Goal: Check status: Check status

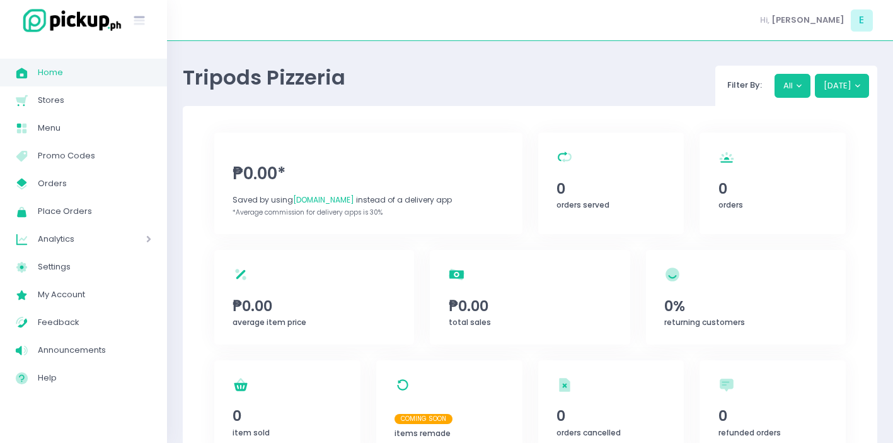
click at [73, 60] on link "Home Created with Sketch. Home" at bounding box center [83, 73] width 167 height 28
click at [802, 86] on button "All" at bounding box center [793, 86] width 37 height 24
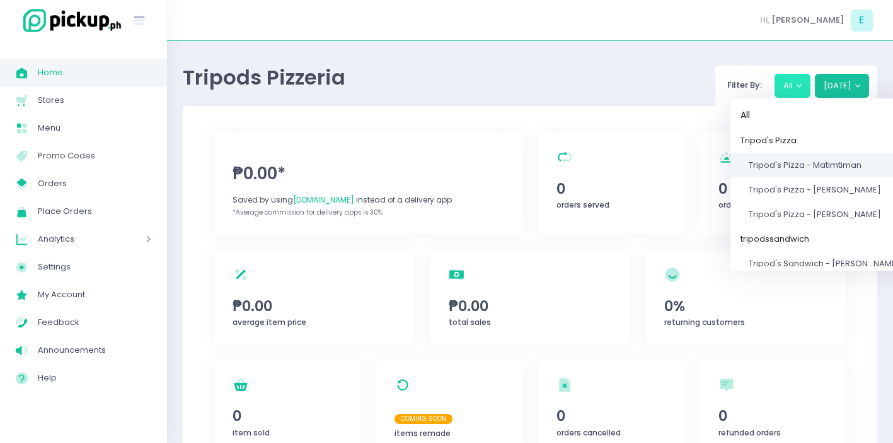
click at [838, 171] on link "Tripod's Pizza - Matimtiman" at bounding box center [821, 165] width 180 height 25
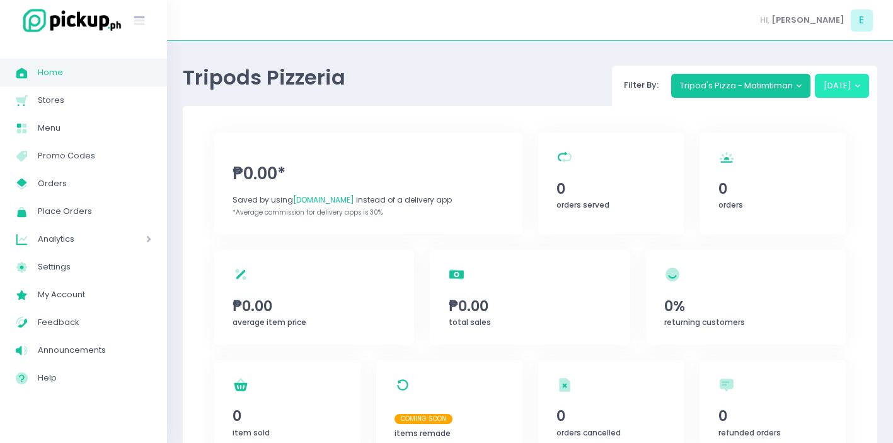
click at [844, 78] on button "[DATE]" at bounding box center [842, 86] width 55 height 24
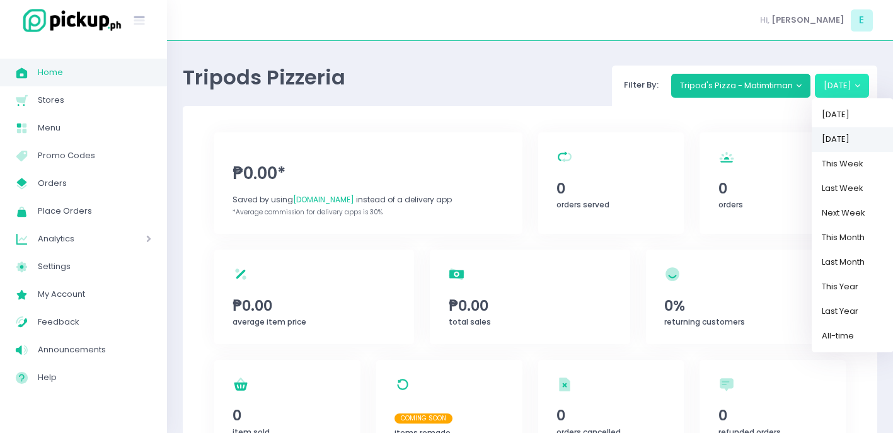
click at [852, 143] on link "[DATE]" at bounding box center [853, 139] width 82 height 25
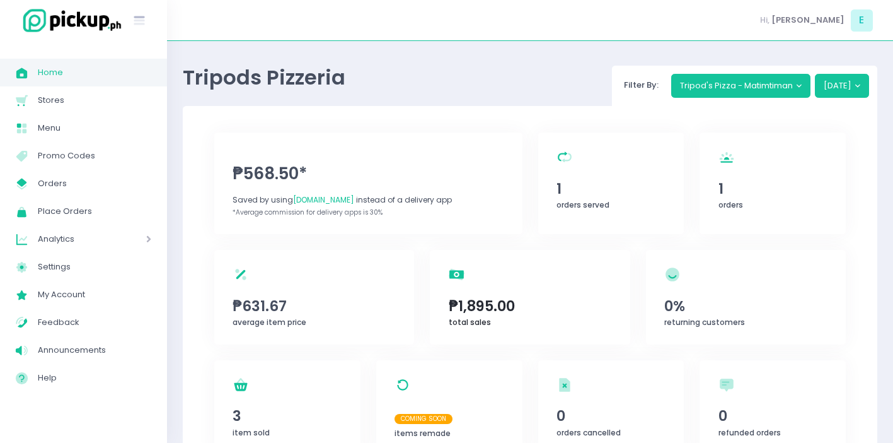
click at [521, 287] on div "total sales Created with Sketch. ₱1,895.00 total sales" at bounding box center [530, 297] width 200 height 95
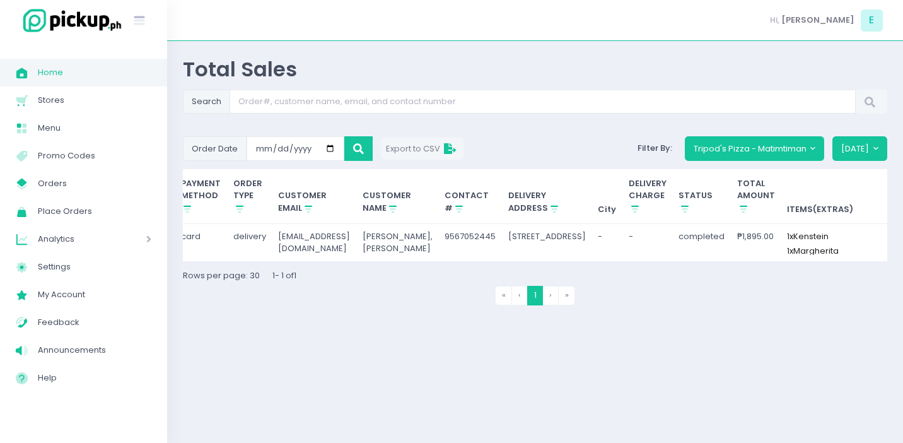
scroll to position [0, 262]
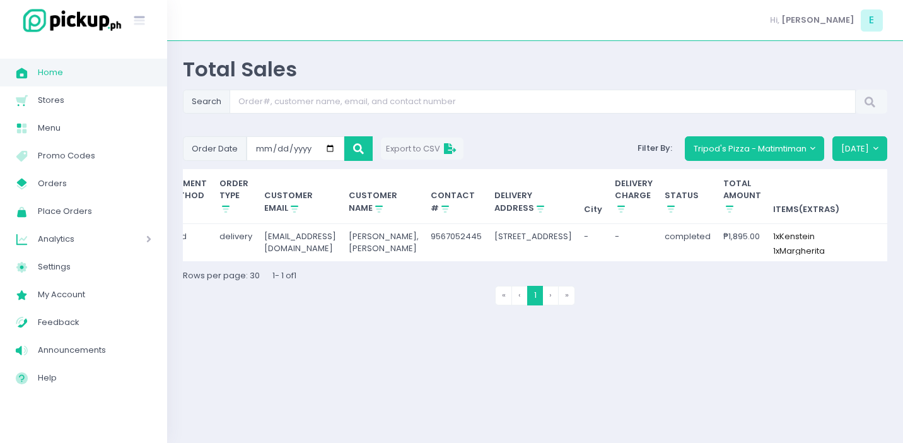
click at [719, 243] on td "₱1,895.00" at bounding box center [742, 242] width 50 height 37
click at [723, 235] on div "₱1,895.00" at bounding box center [742, 236] width 38 height 13
copy div "1,895.00"
